Goal: Task Accomplishment & Management: Manage account settings

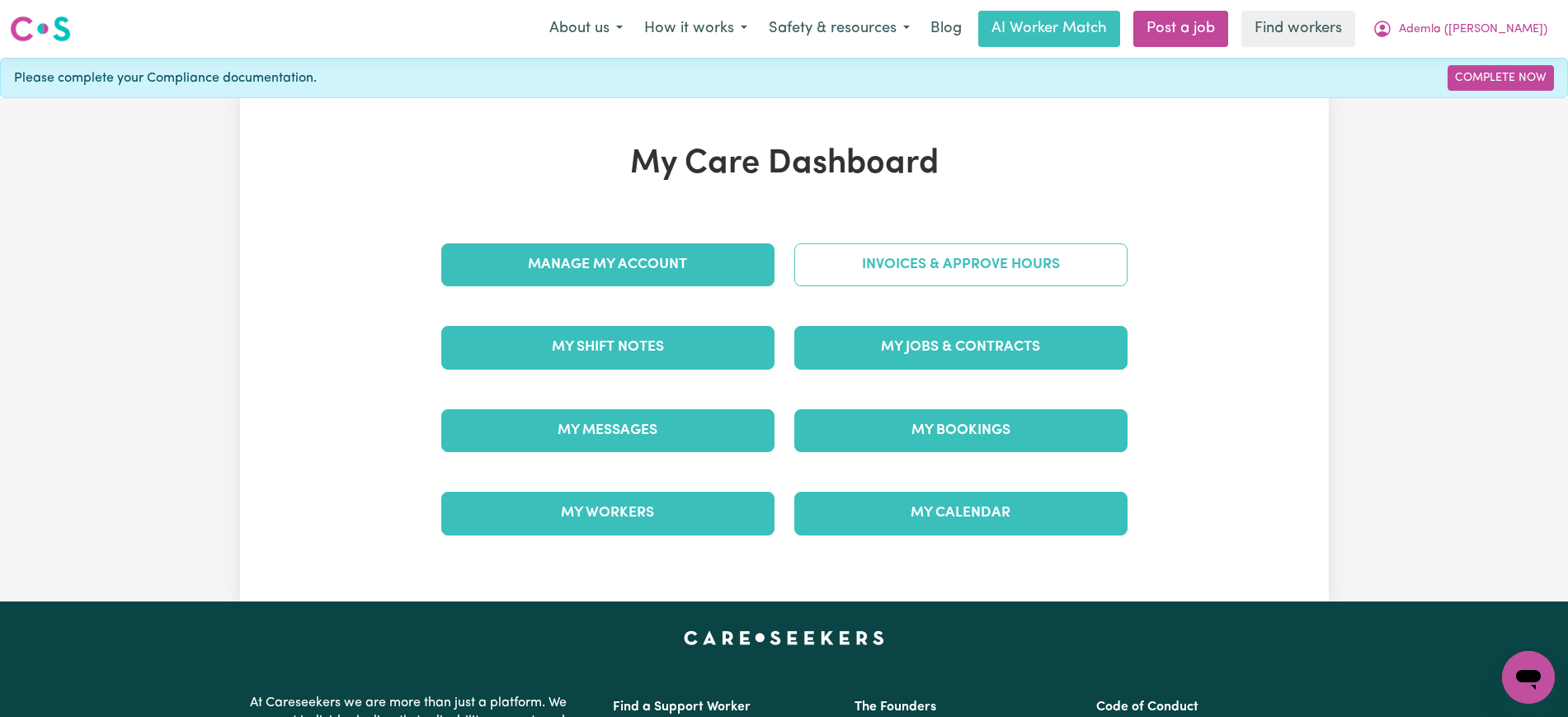
click at [1020, 273] on link "Invoices & Approve Hours" at bounding box center [960, 265] width 333 height 43
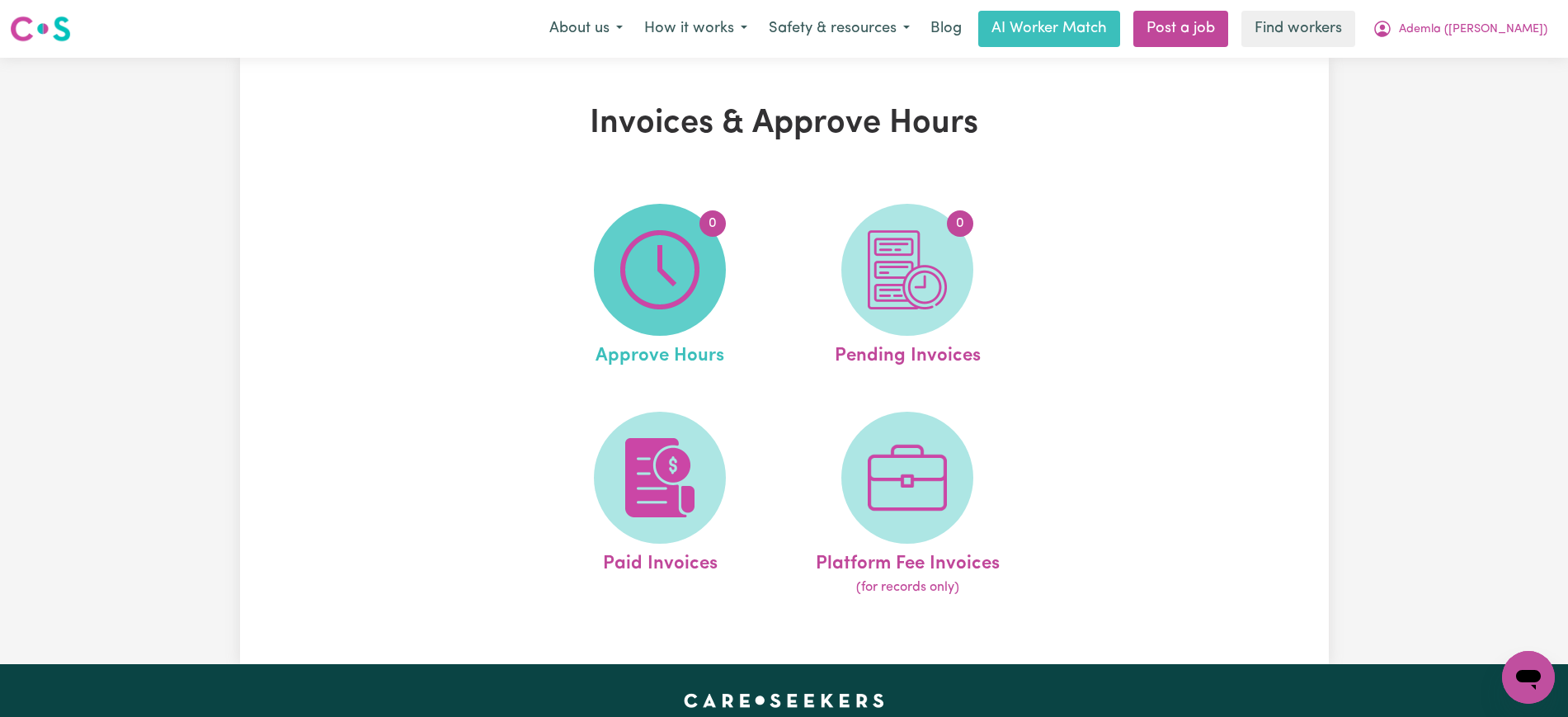
click at [610, 279] on span "0" at bounding box center [660, 270] width 132 height 132
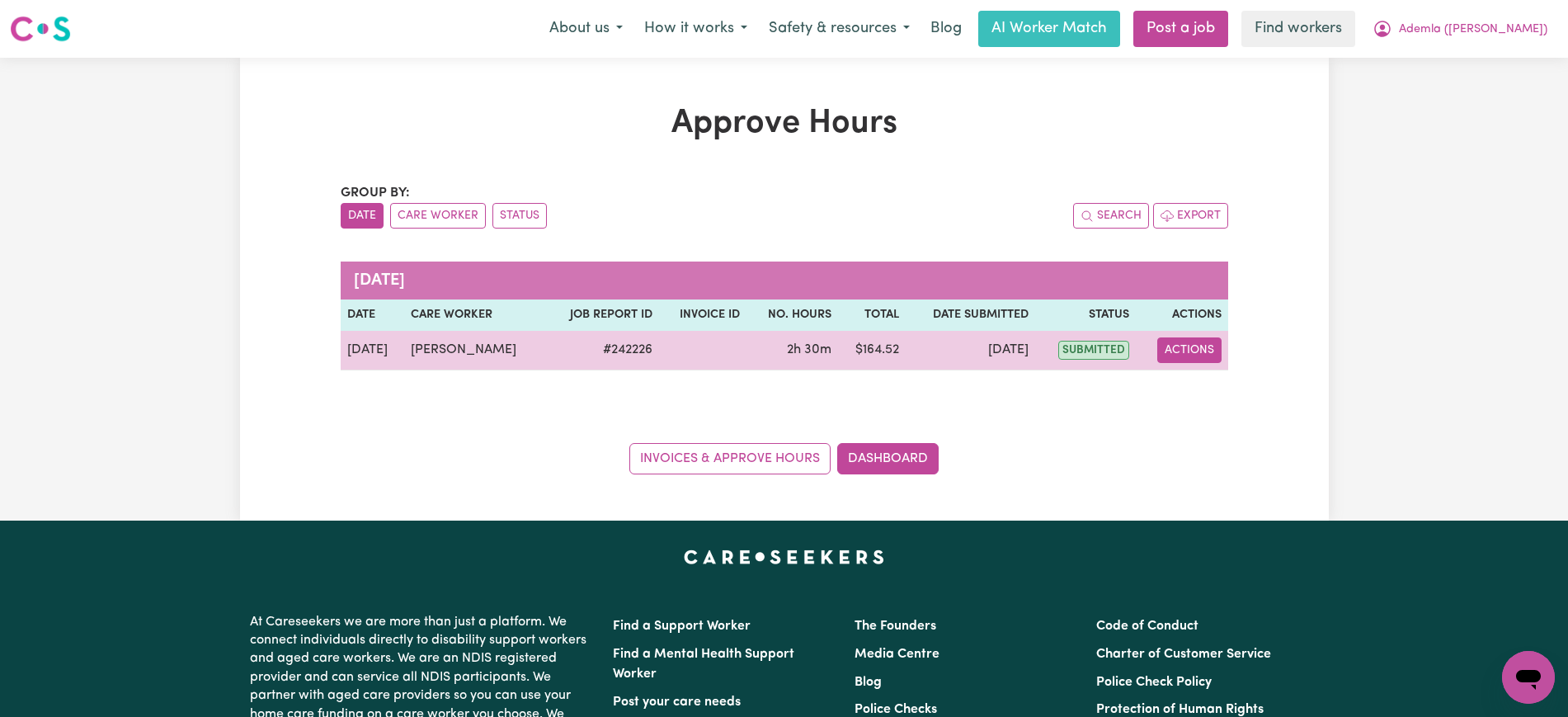
click at [1198, 350] on button "Actions" at bounding box center [1190, 351] width 65 height 26
click at [1229, 410] on div "View Job Report" at bounding box center [1229, 388] width 142 height 48
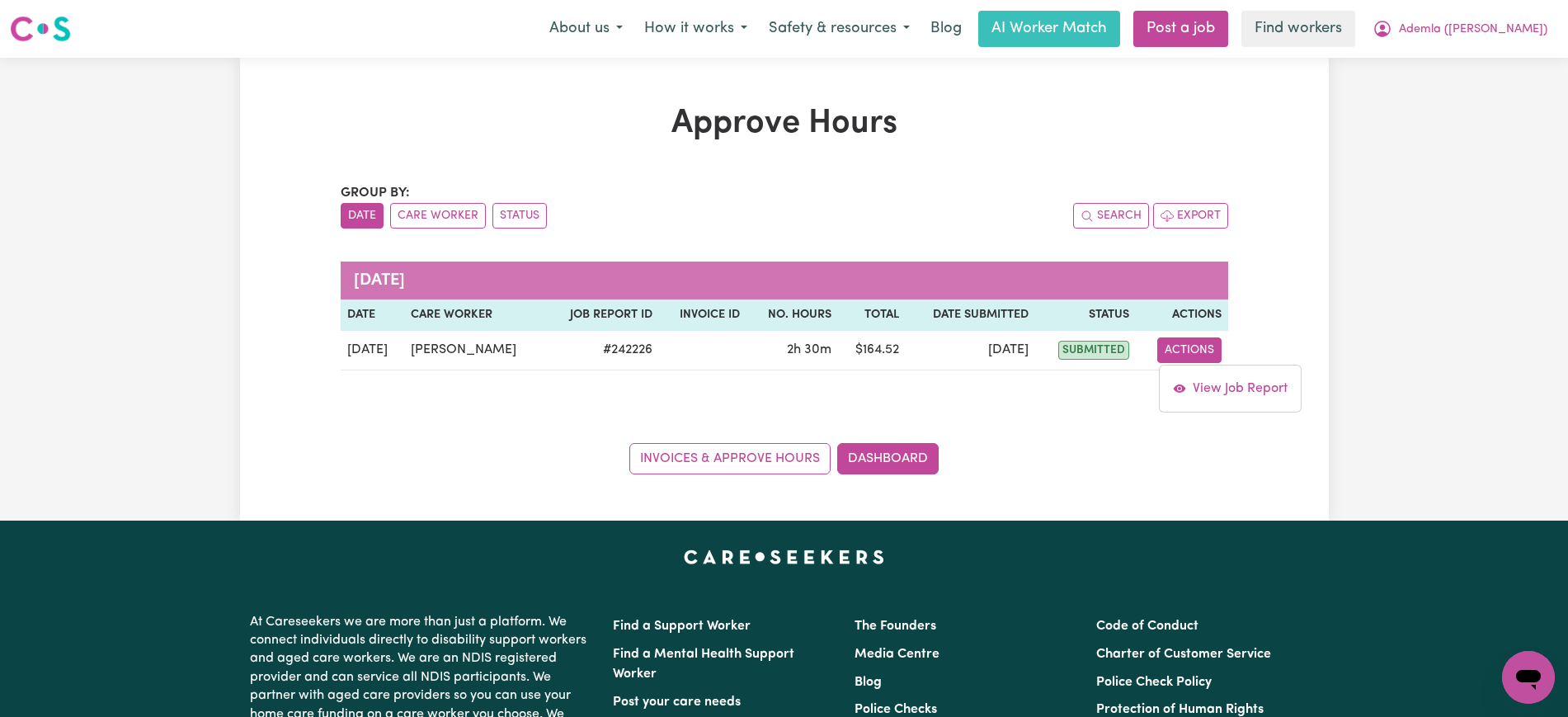
drag, startPoint x: 1231, startPoint y: 406, endPoint x: 1117, endPoint y: 412, distance: 114.2
click at [1231, 405] on div "View Job Report" at bounding box center [1229, 388] width 142 height 48
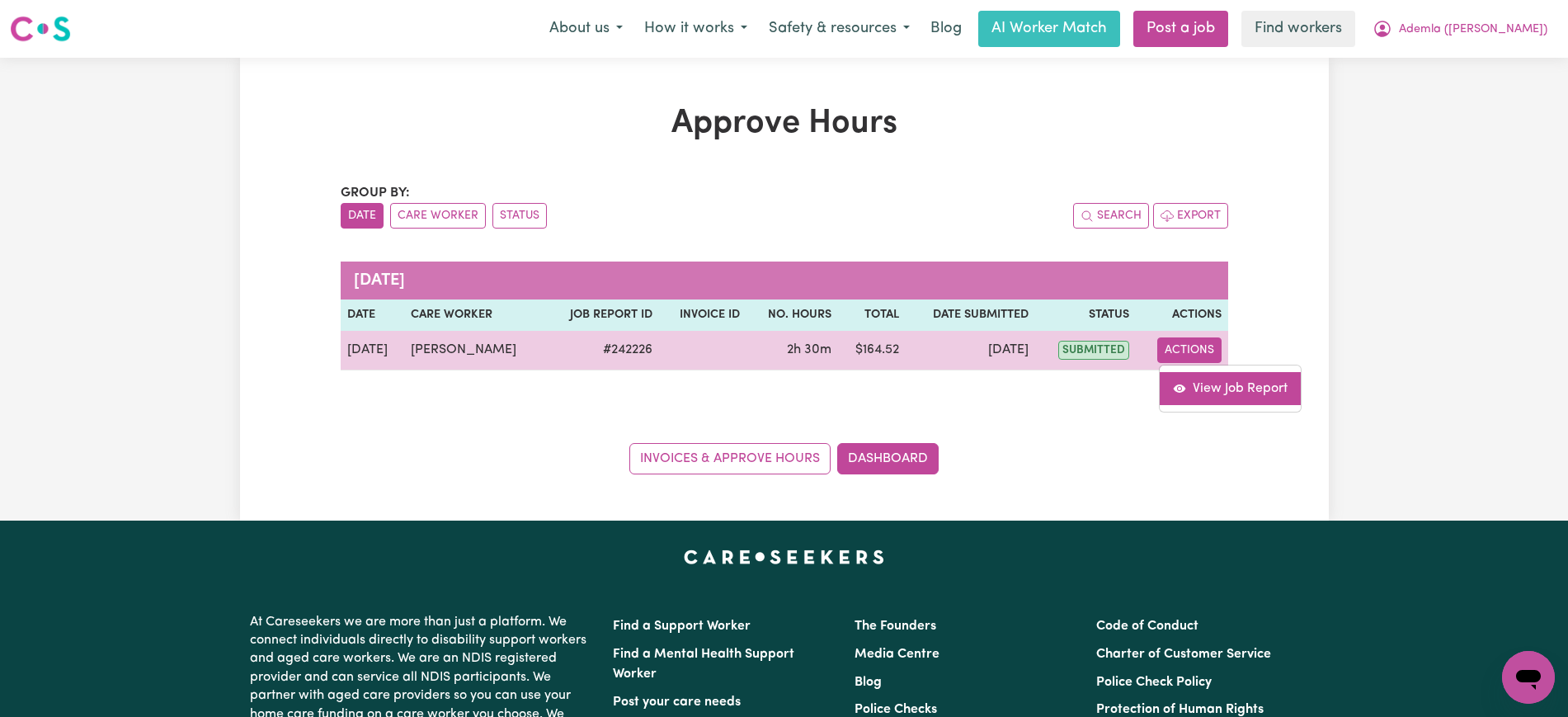
click at [1217, 393] on link "View Job Report" at bounding box center [1230, 389] width 141 height 33
select select "pm"
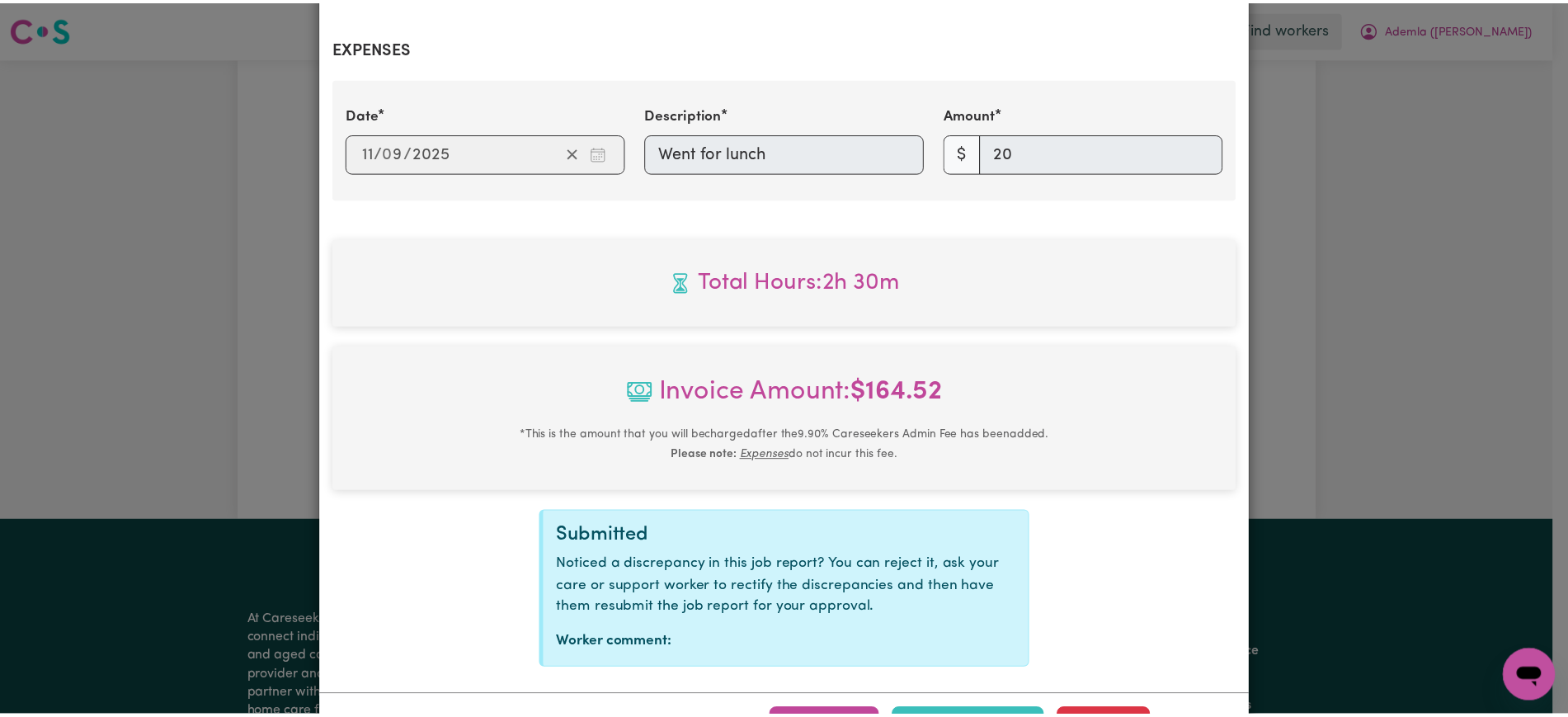
scroll to position [679, 0]
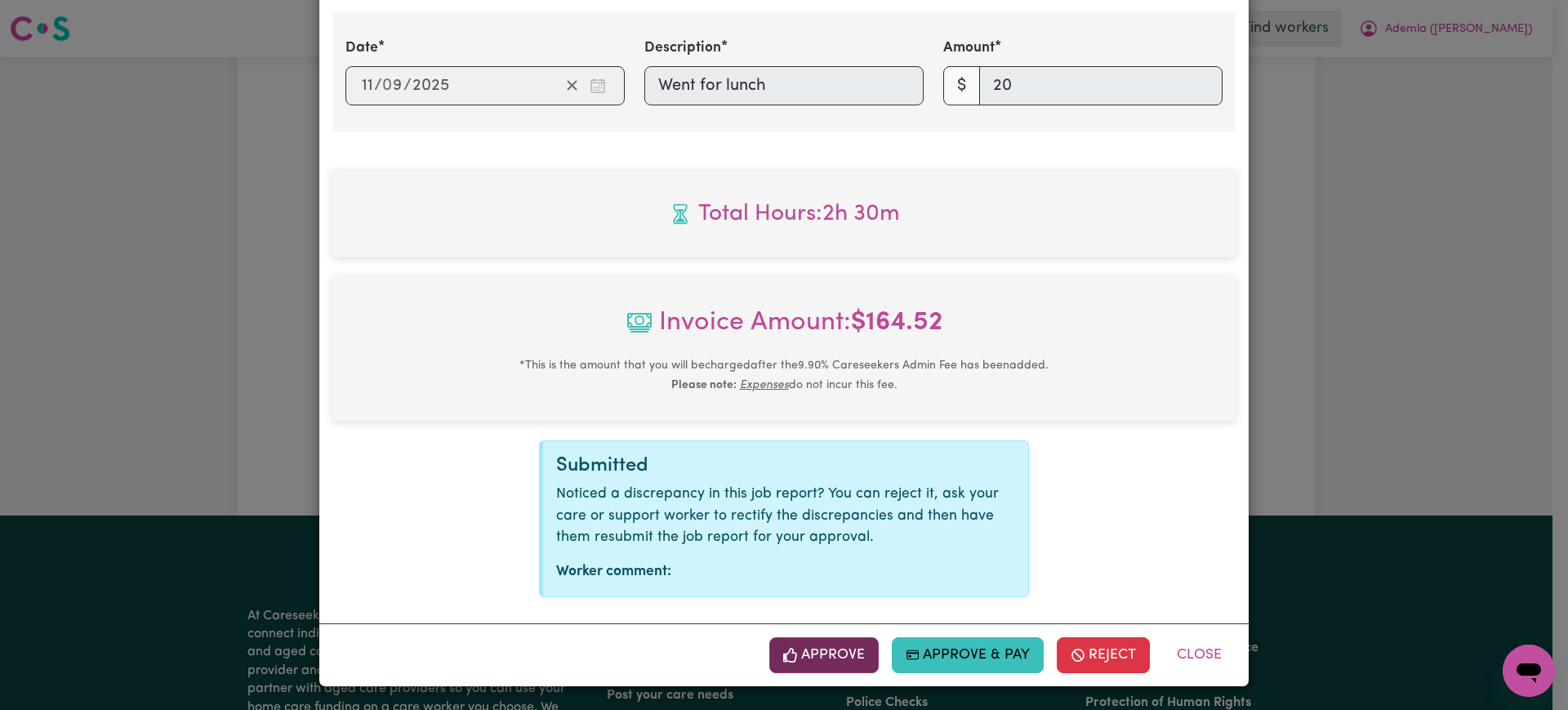
click at [843, 651] on button "Approve" at bounding box center [823, 655] width 110 height 36
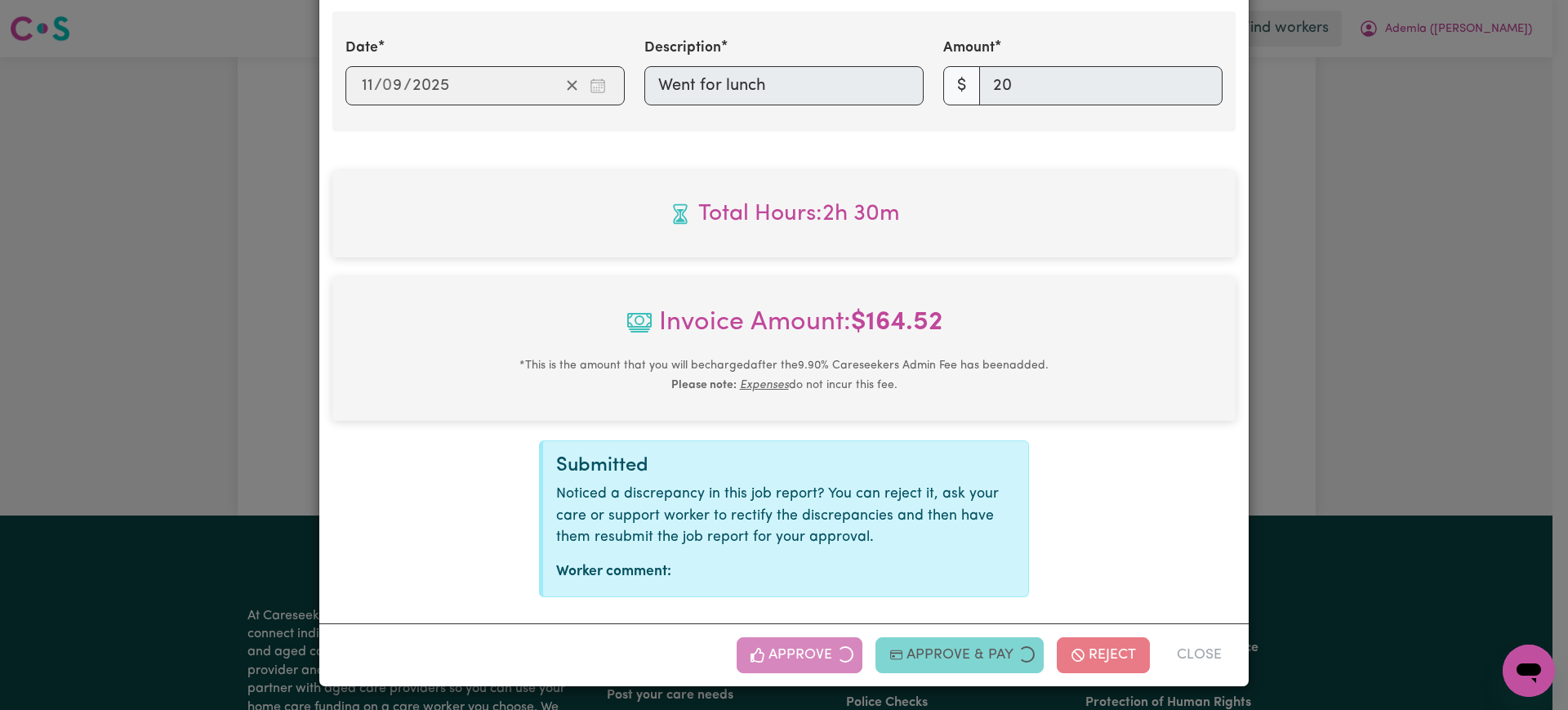
click at [1536, 277] on div "Job Report # 242226 - [PERSON_NAME] Summary Job report # 242226 Client name: Ad…" at bounding box center [784, 355] width 1568 height 710
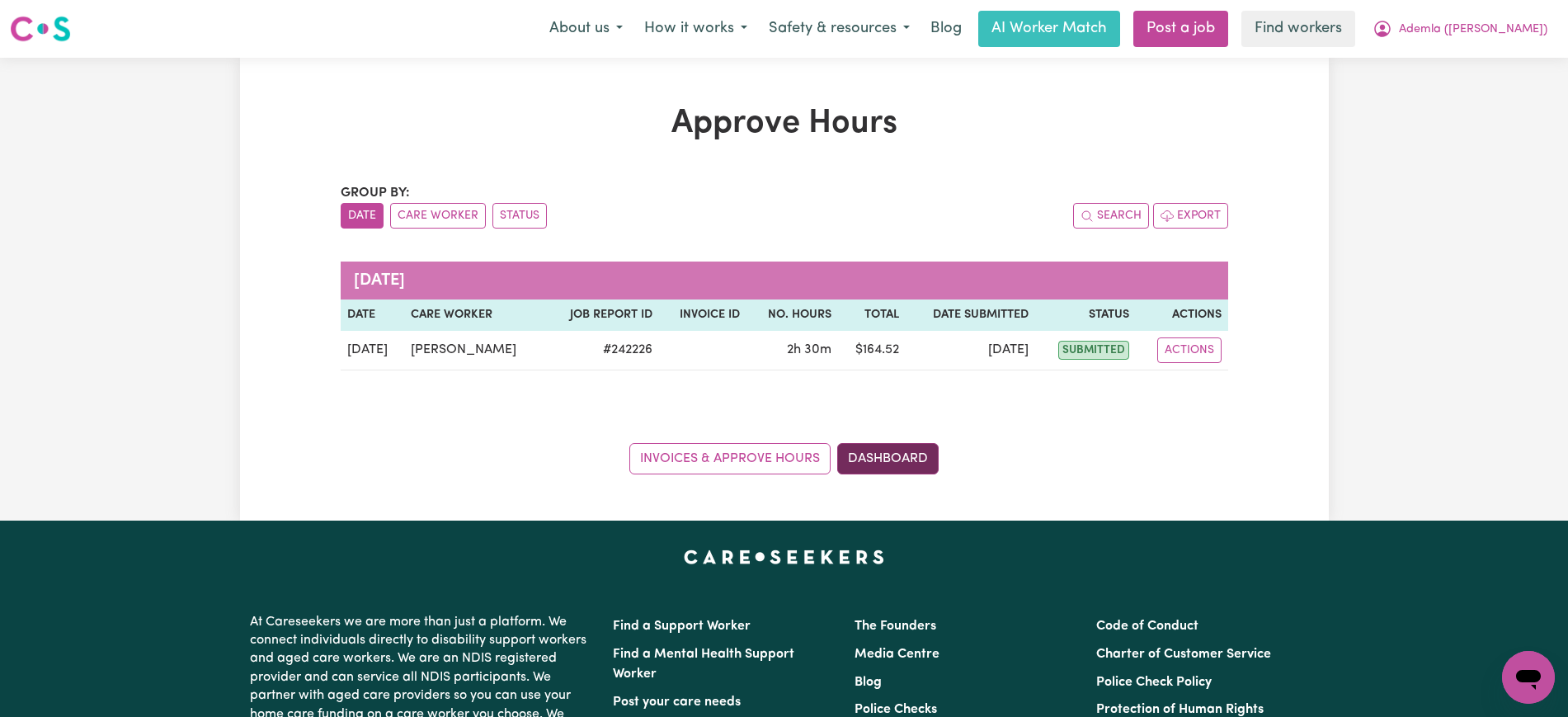
click at [921, 450] on link "Dashboard" at bounding box center [888, 459] width 101 height 31
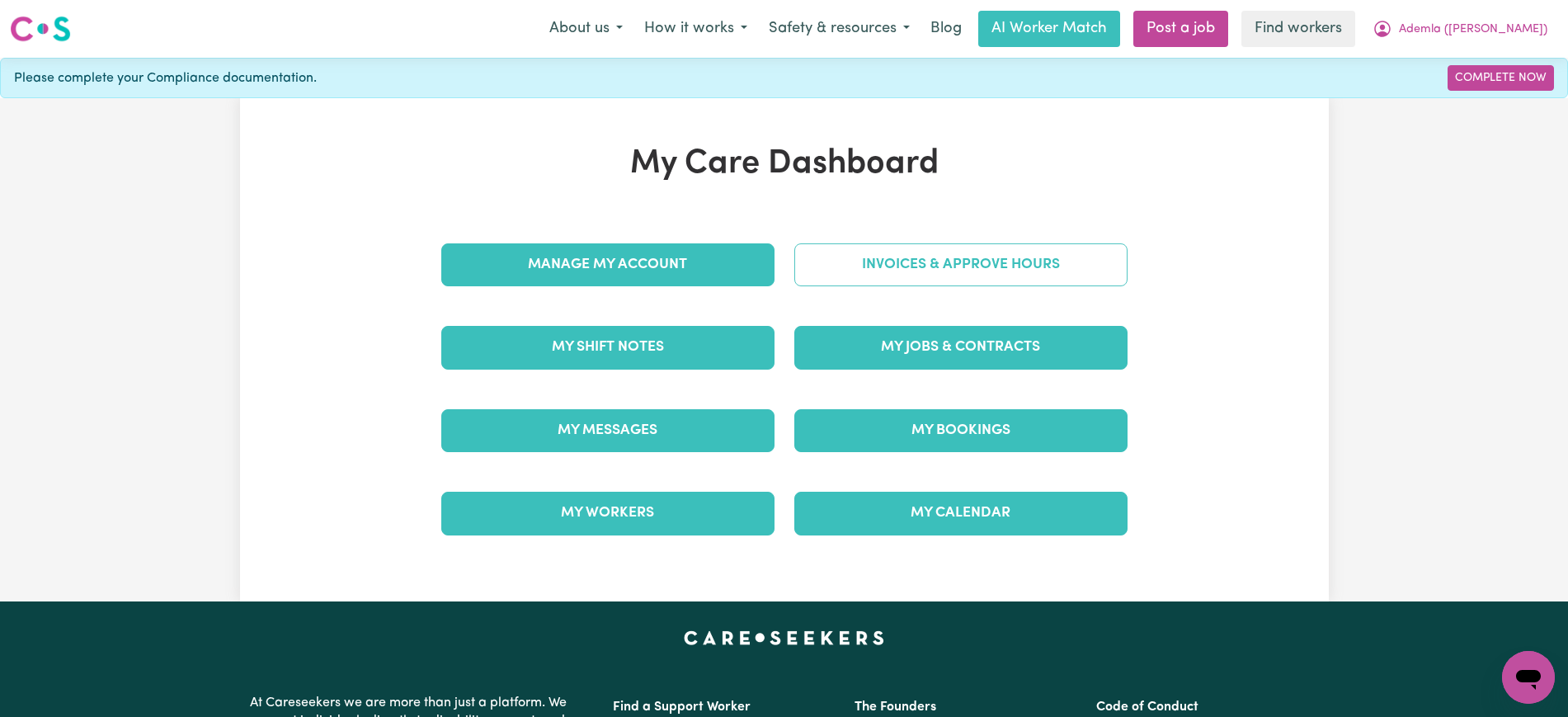
click at [935, 281] on link "Invoices & Approve Hours" at bounding box center [960, 265] width 333 height 43
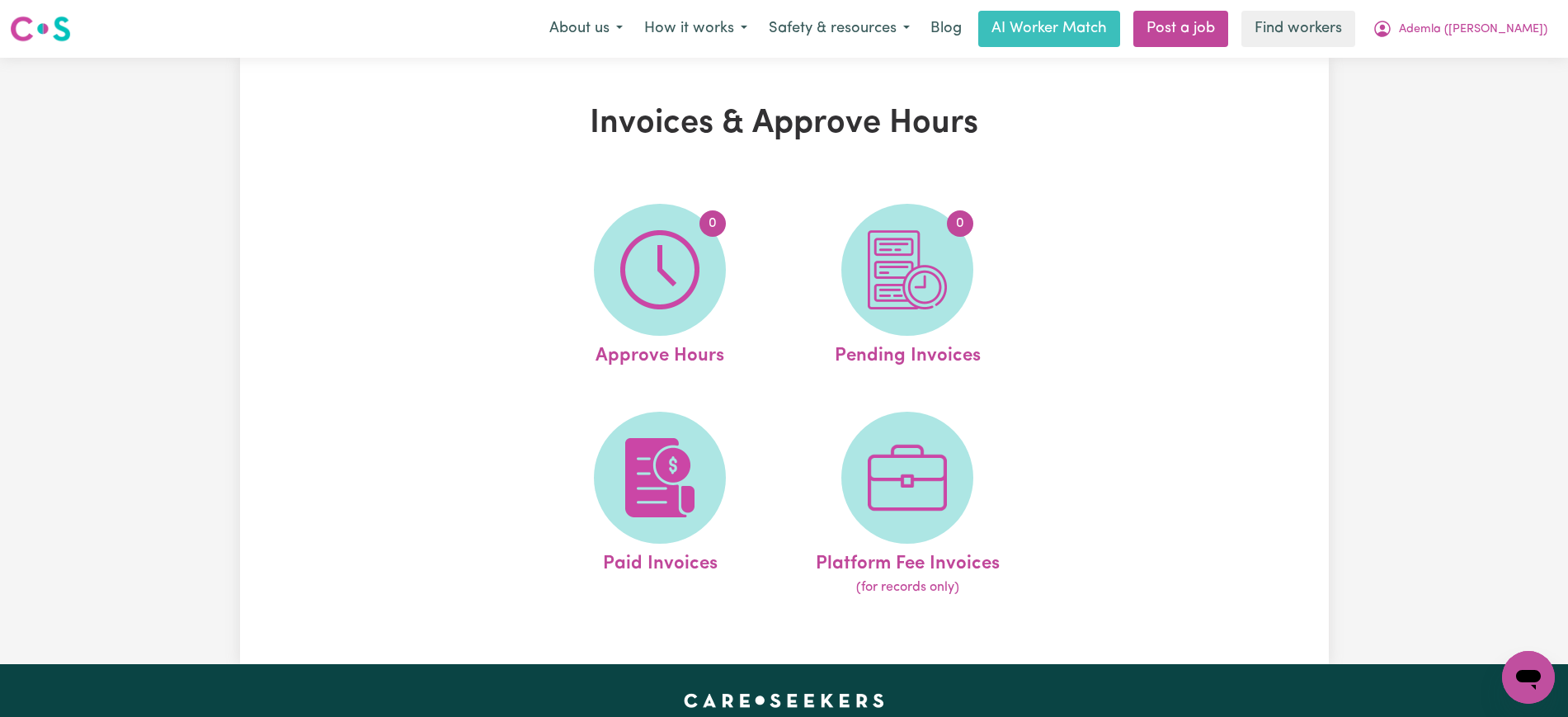
click at [936, 282] on img at bounding box center [907, 269] width 80 height 80
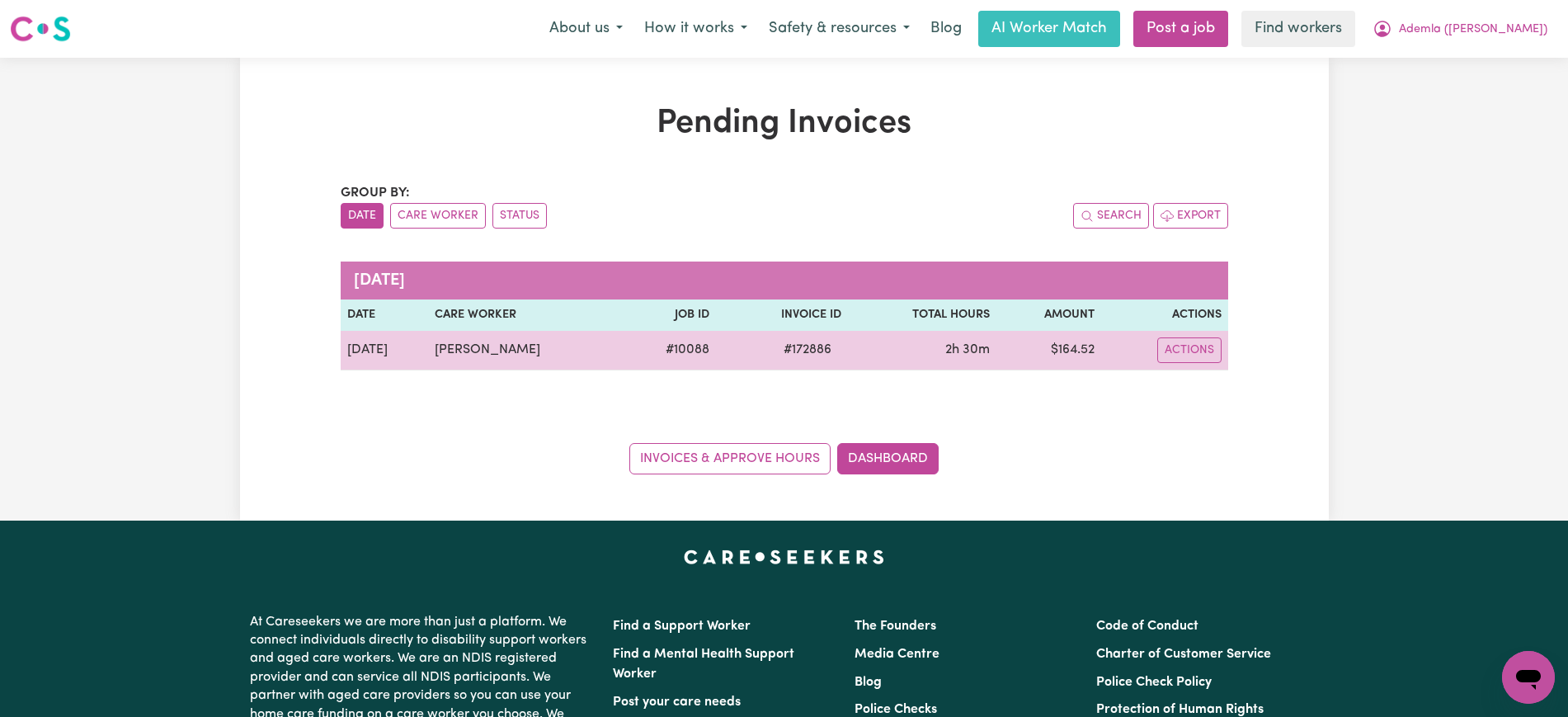
click at [784, 349] on span "# 172886" at bounding box center [807, 350] width 68 height 20
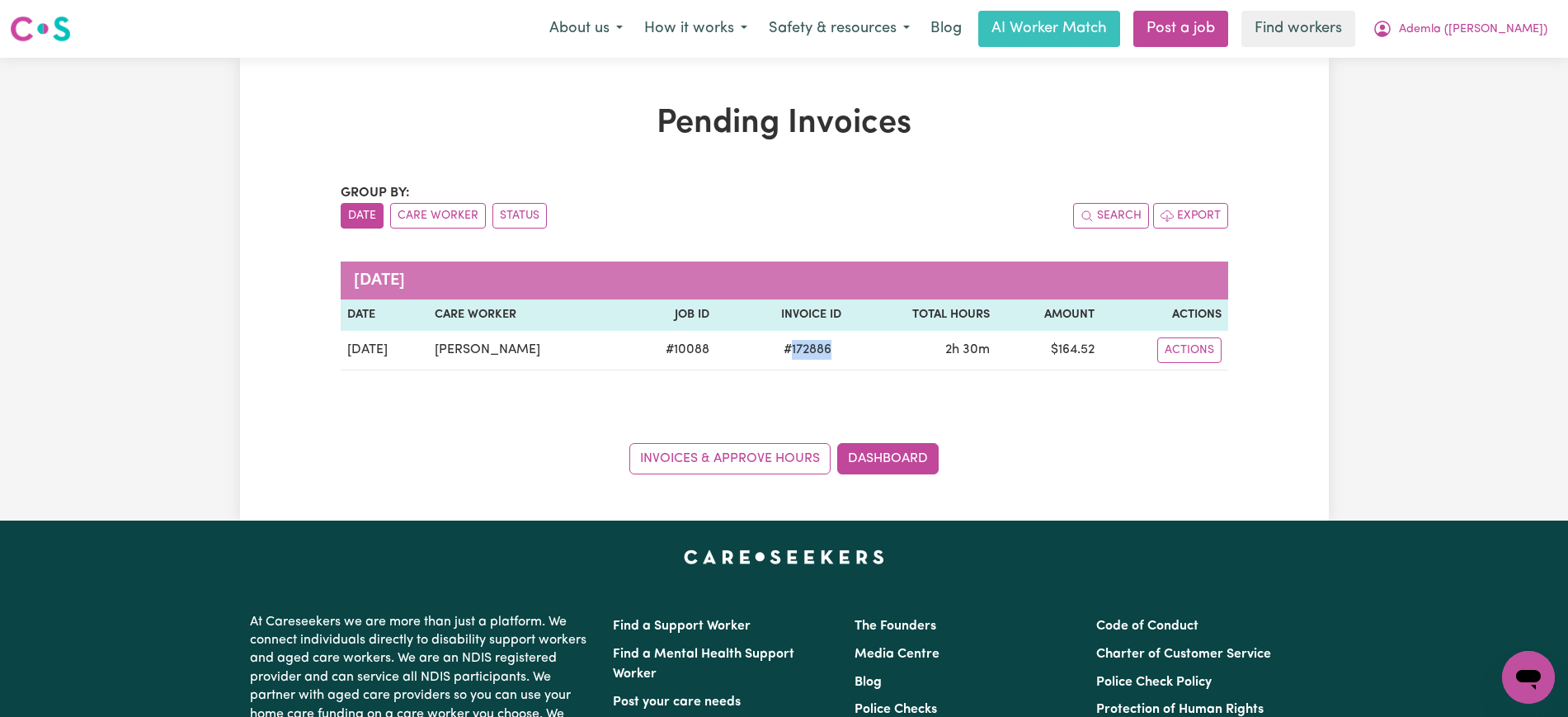
copy span "172886"
click at [1525, 28] on span "Ademla ([PERSON_NAME])" at bounding box center [1473, 29] width 148 height 18
click at [1525, 92] on link "Logout" at bounding box center [1492, 95] width 131 height 31
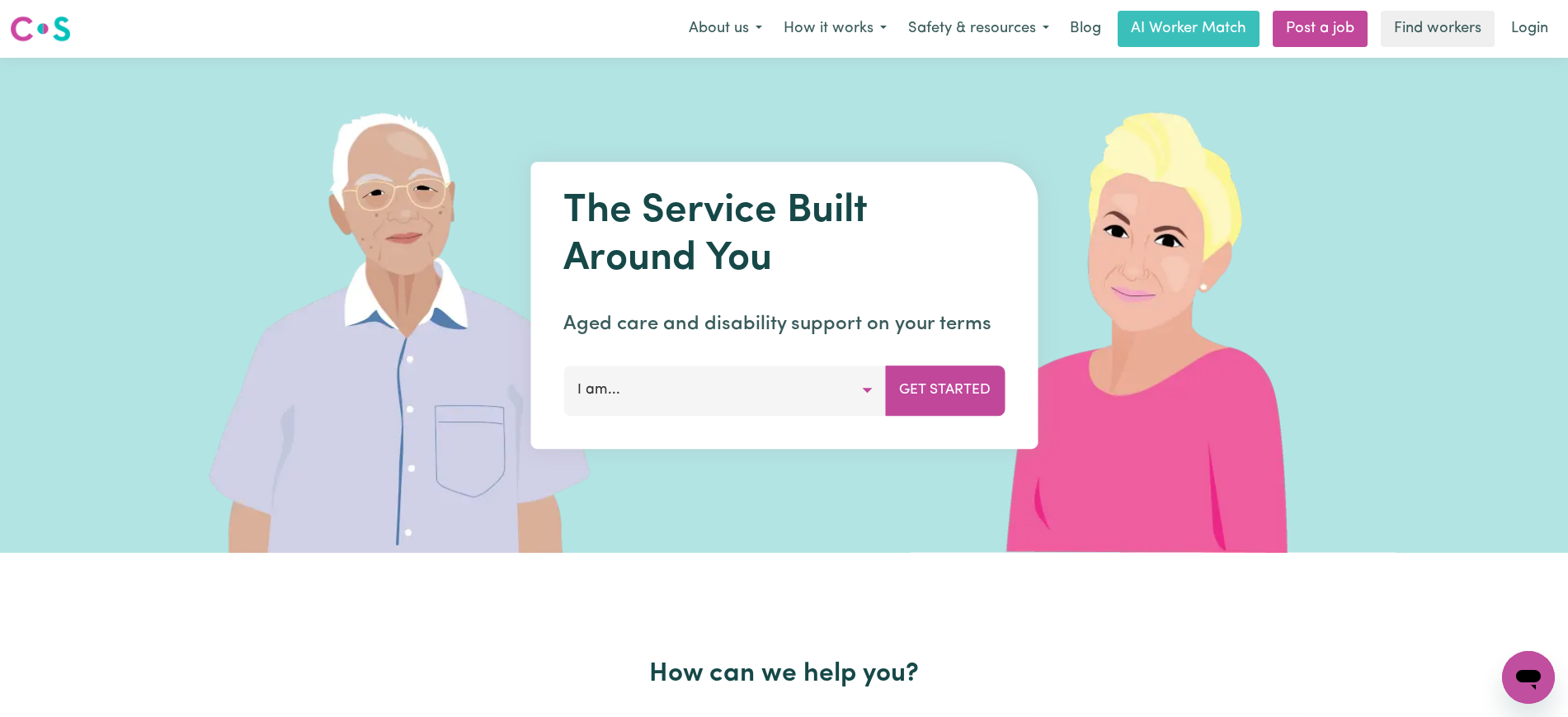
click at [1526, 28] on link "Login" at bounding box center [1530, 28] width 57 height 36
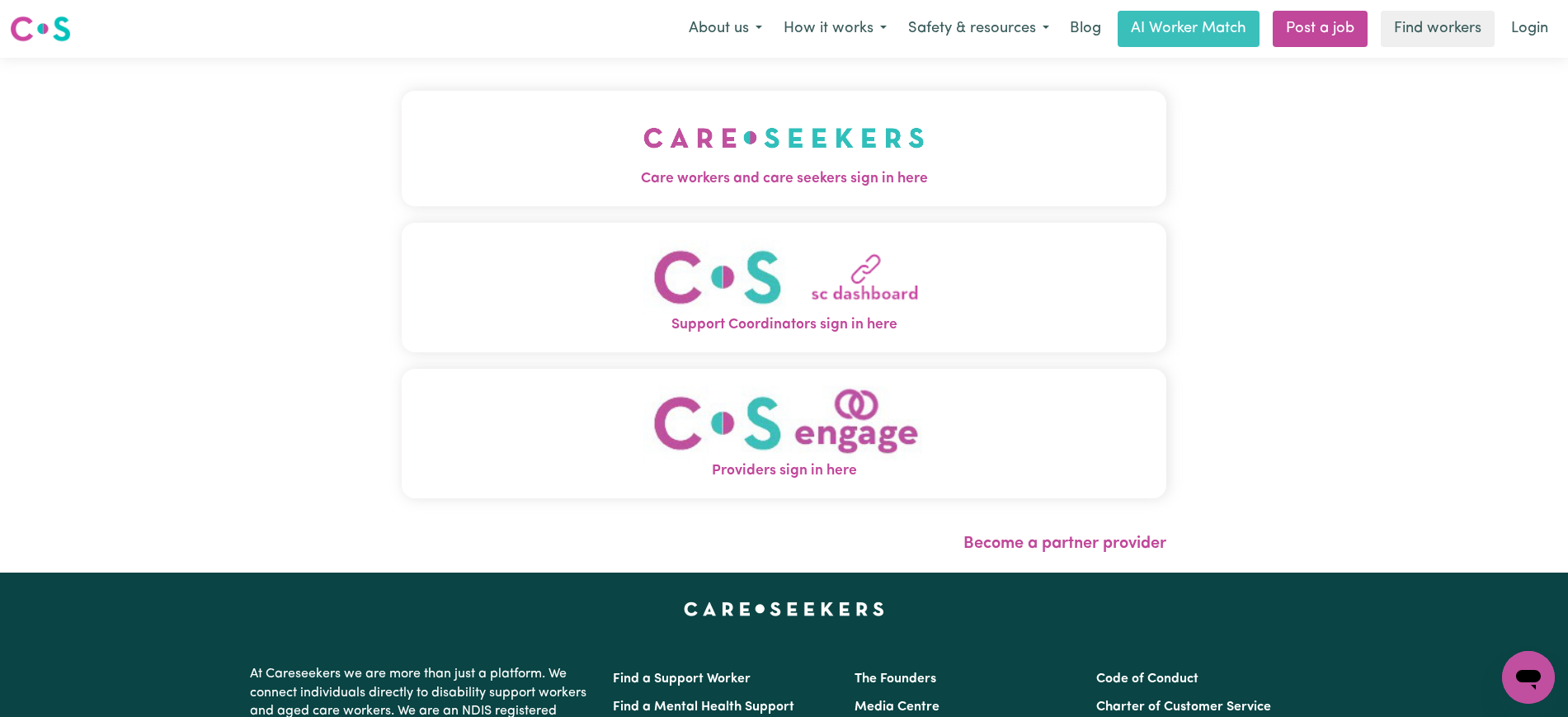
click at [719, 183] on span "Care workers and care seekers sign in here" at bounding box center [784, 179] width 765 height 22
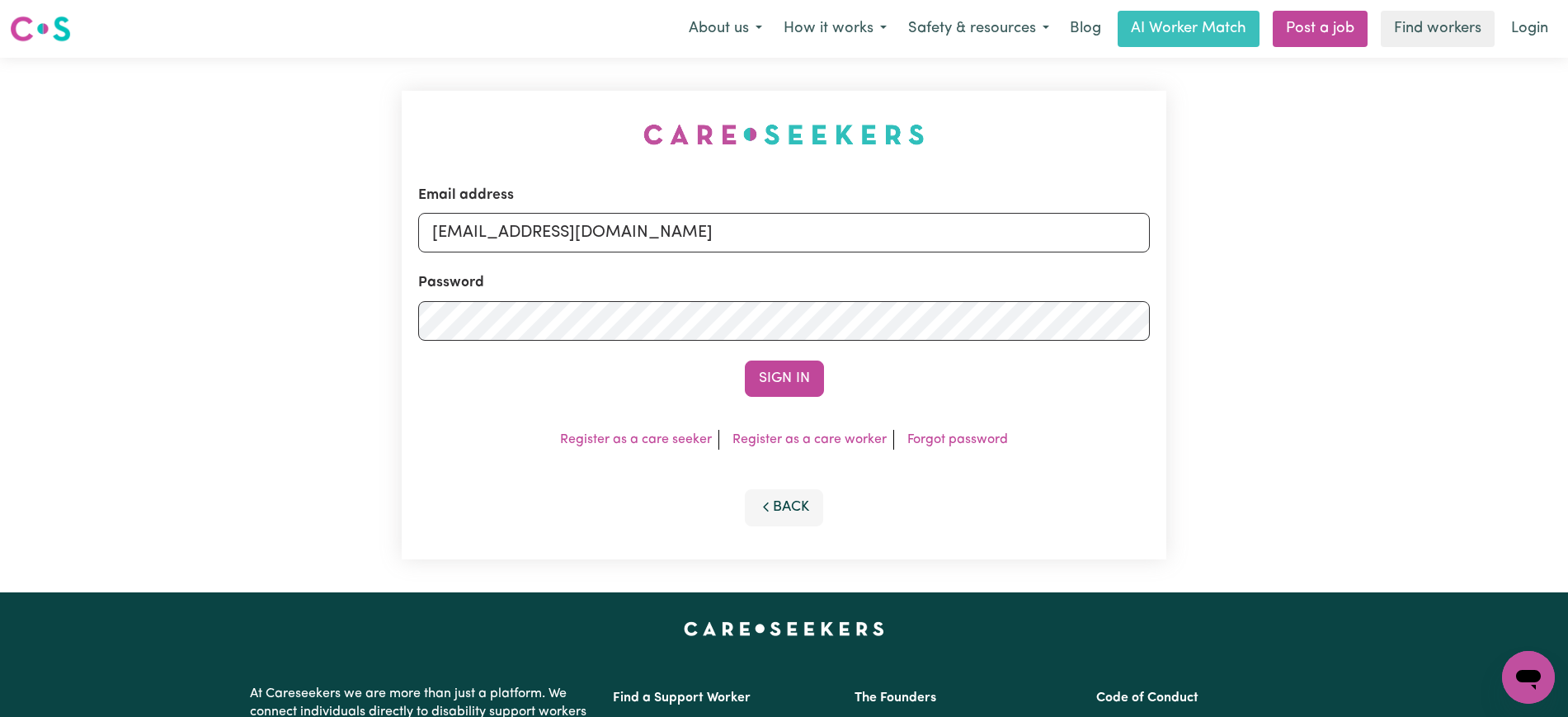
click at [627, 69] on div "Email address [EMAIL_ADDRESS][DOMAIN_NAME] Password Sign In Register as a care …" at bounding box center [784, 325] width 784 height 534
drag, startPoint x: 520, startPoint y: 237, endPoint x: 1311, endPoint y: 313, distance: 794.6
click at [1311, 313] on div "Email address [EMAIL_ADDRESS][DOMAIN_NAME] Password Sign In Register as a care …" at bounding box center [784, 325] width 1568 height 534
type input "[EMAIL_ADDRESS][DOMAIN_NAME]"
click at [745, 360] on button "Sign In" at bounding box center [784, 378] width 80 height 36
